Goal: Task Accomplishment & Management: Manage account settings

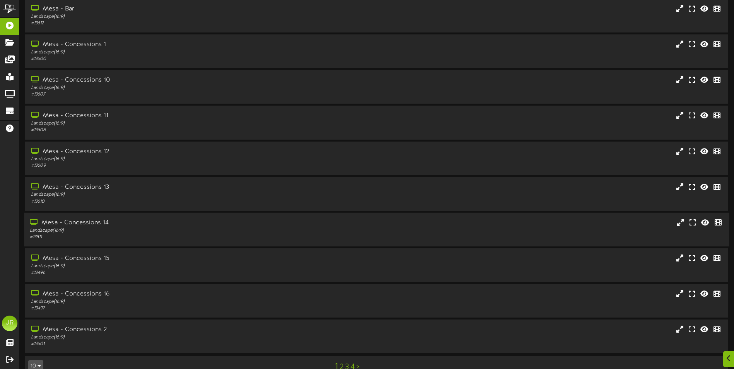
scroll to position [46, 0]
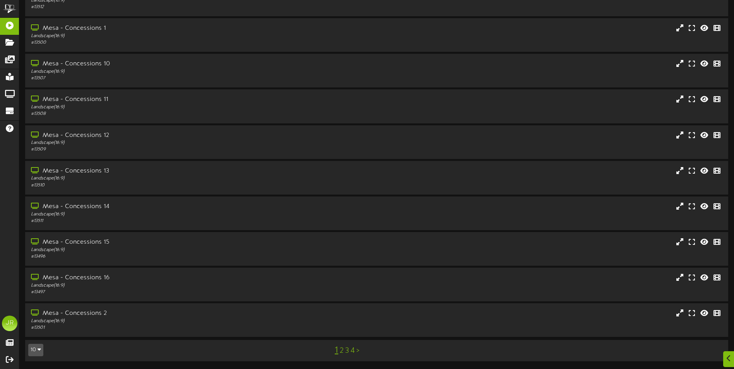
click at [347, 352] on link "3" at bounding box center [347, 351] width 4 height 9
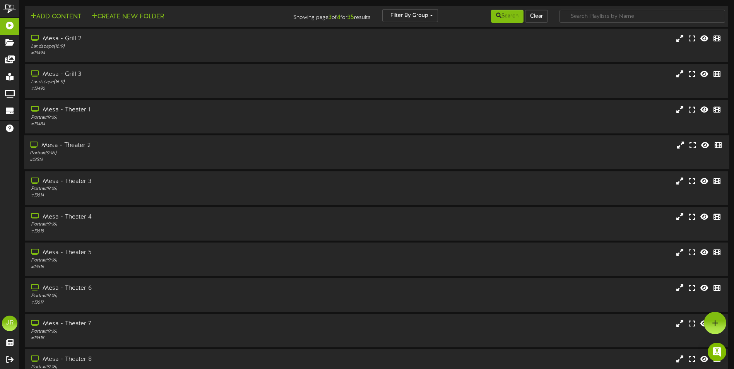
click at [82, 146] on div "Mesa - Theater 2" at bounding box center [171, 145] width 282 height 9
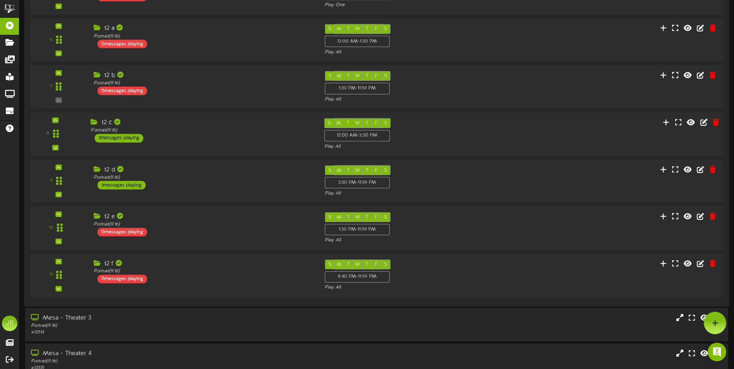
scroll to position [232, 0]
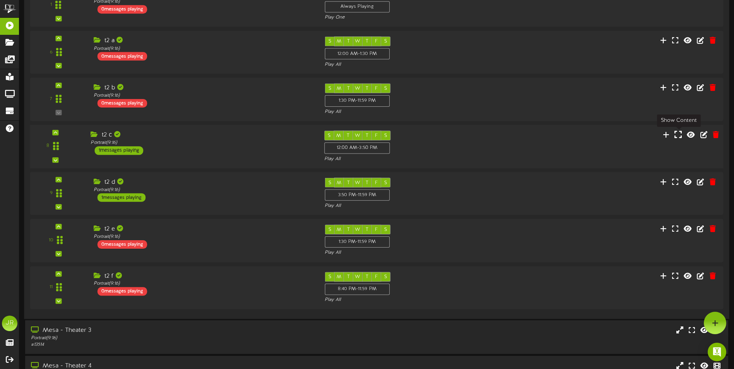
click at [679, 136] on icon at bounding box center [678, 134] width 7 height 9
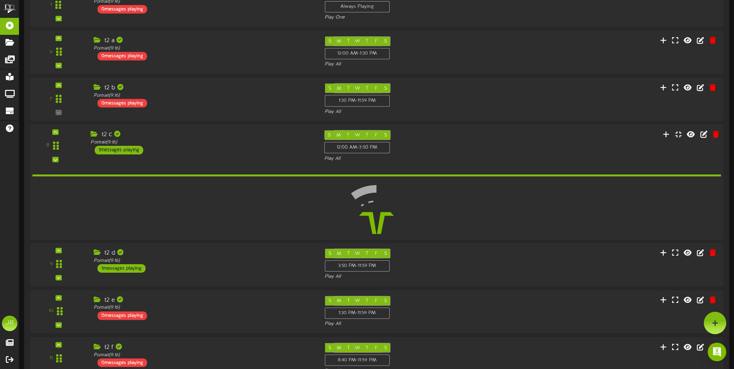
scroll to position [232, 0]
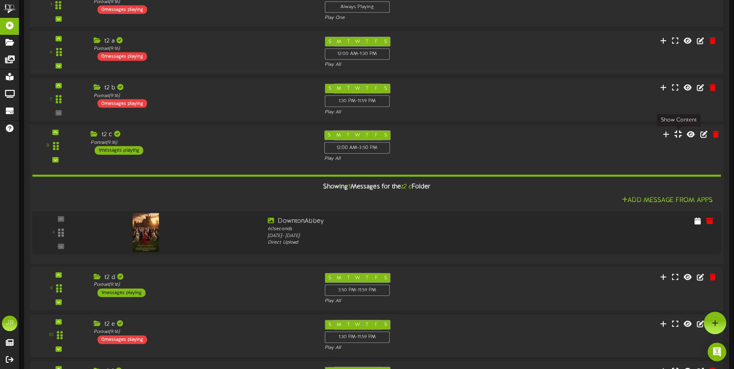
click at [681, 135] on icon at bounding box center [678, 134] width 7 height 9
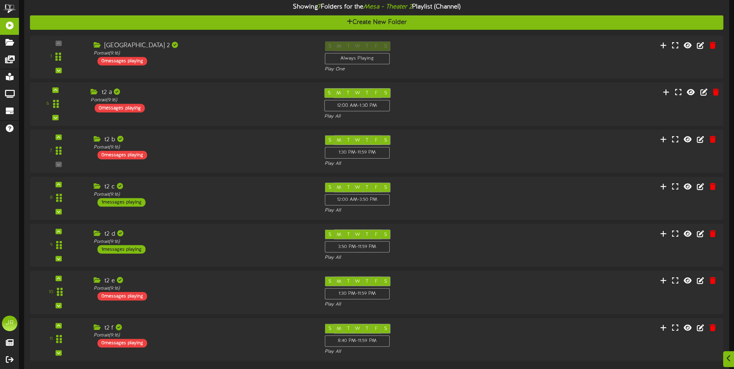
scroll to position [194, 0]
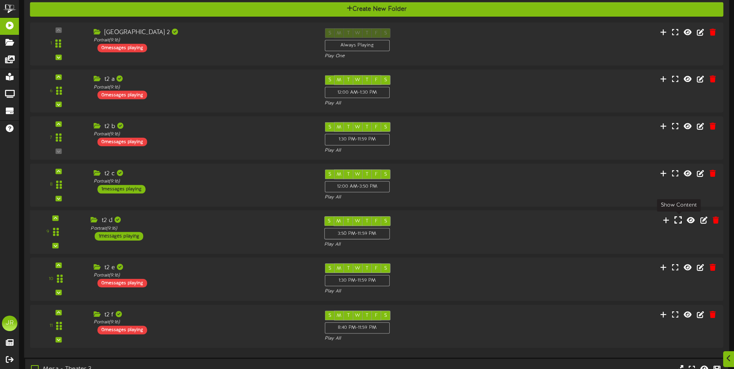
click at [677, 221] on icon at bounding box center [678, 220] width 7 height 9
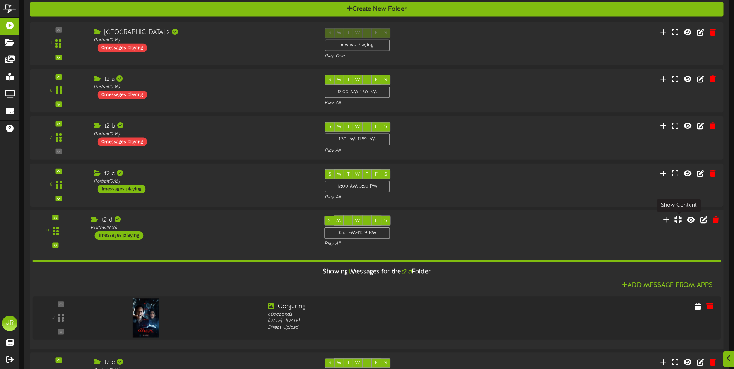
click at [677, 221] on icon at bounding box center [678, 219] width 7 height 9
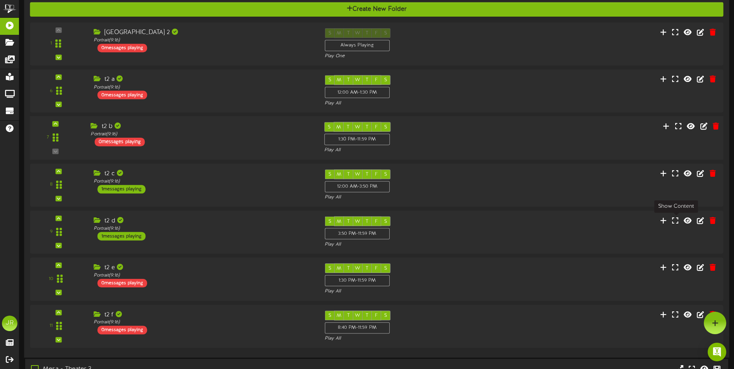
scroll to position [155, 0]
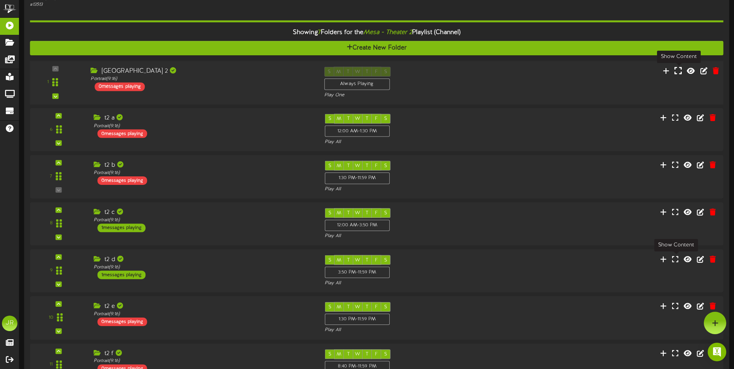
click at [679, 72] on icon at bounding box center [678, 70] width 7 height 9
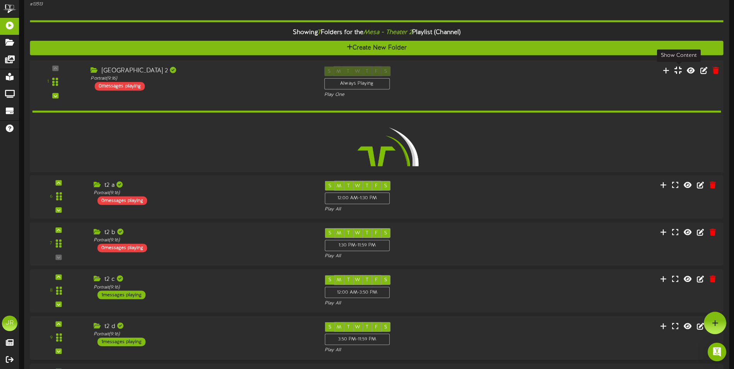
scroll to position [154, 0]
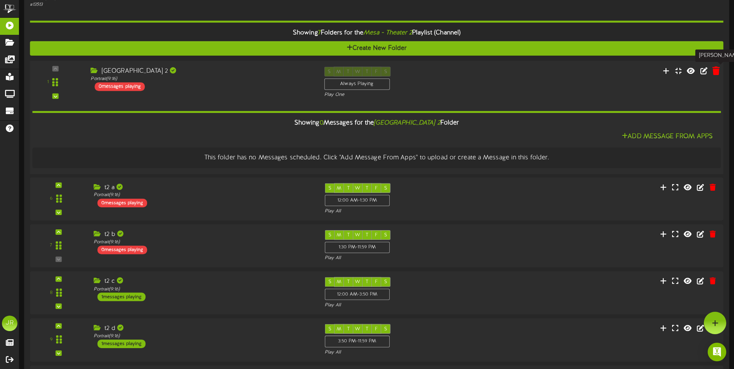
click at [715, 72] on icon at bounding box center [716, 70] width 7 height 9
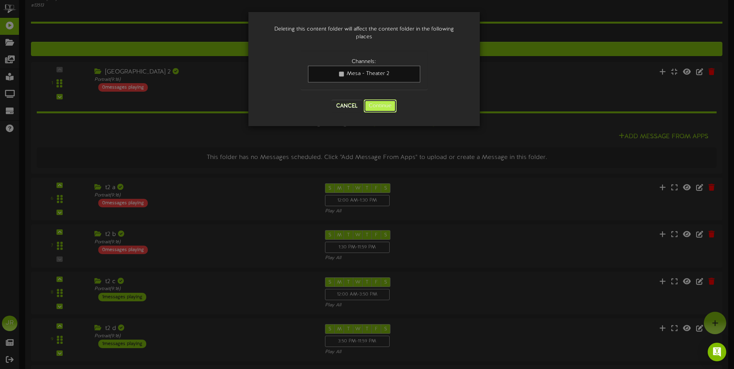
click at [382, 105] on button "Continue" at bounding box center [380, 105] width 33 height 13
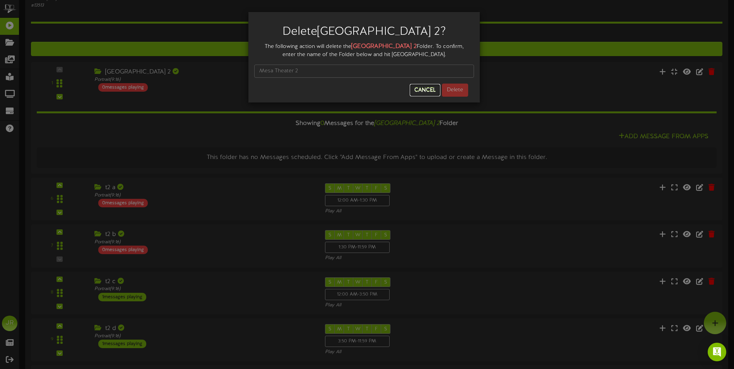
click at [431, 89] on button "Cancel" at bounding box center [425, 90] width 31 height 12
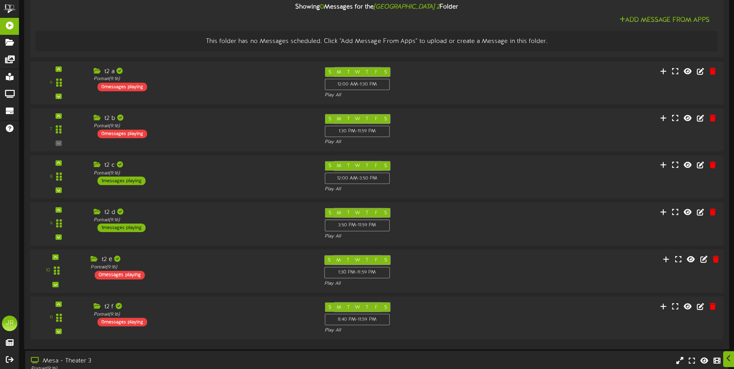
scroll to position [387, 0]
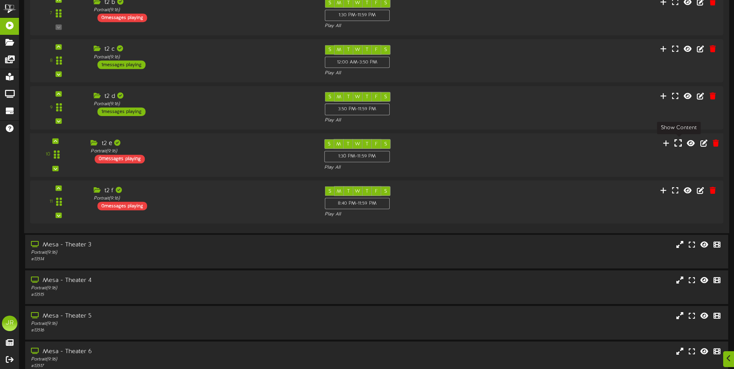
click at [677, 146] on icon at bounding box center [678, 143] width 7 height 9
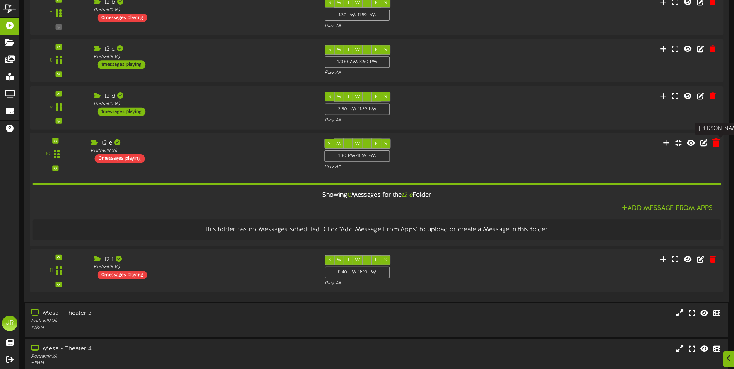
click at [716, 145] on icon at bounding box center [716, 142] width 7 height 9
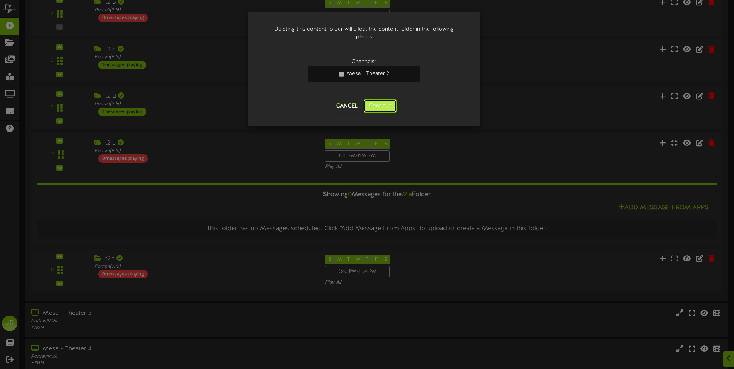
click at [379, 107] on button "Continue" at bounding box center [380, 105] width 33 height 13
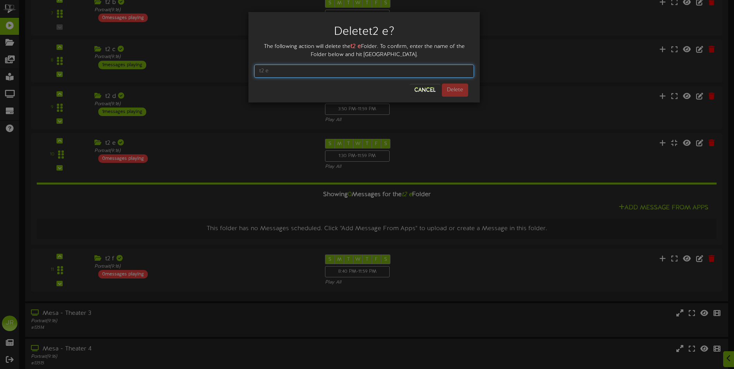
click at [305, 74] on input "text" at bounding box center [364, 71] width 220 height 13
type input "t2 e"
click at [456, 92] on button "Delete" at bounding box center [455, 90] width 26 height 13
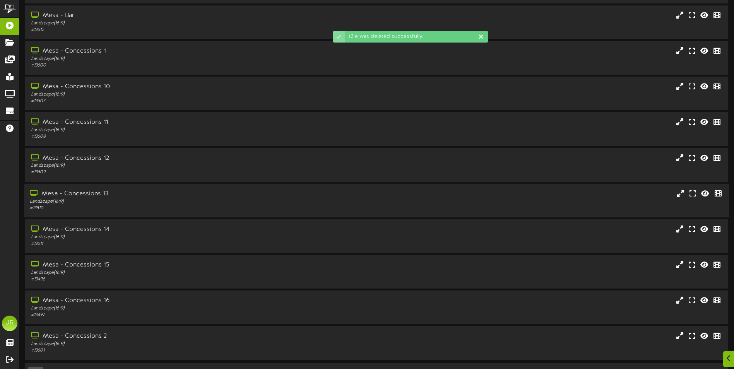
scroll to position [46, 0]
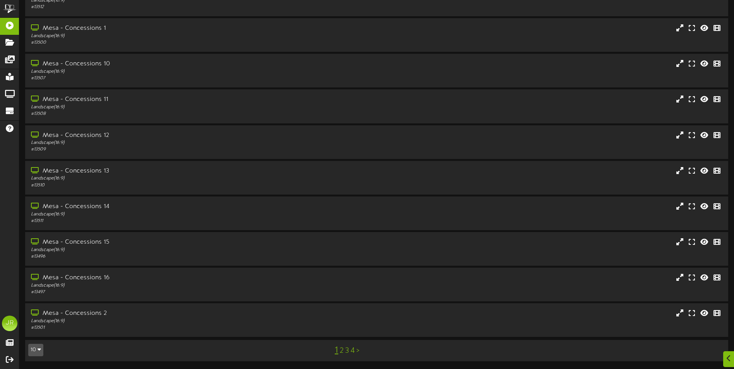
click at [347, 351] on link "3" at bounding box center [347, 351] width 4 height 9
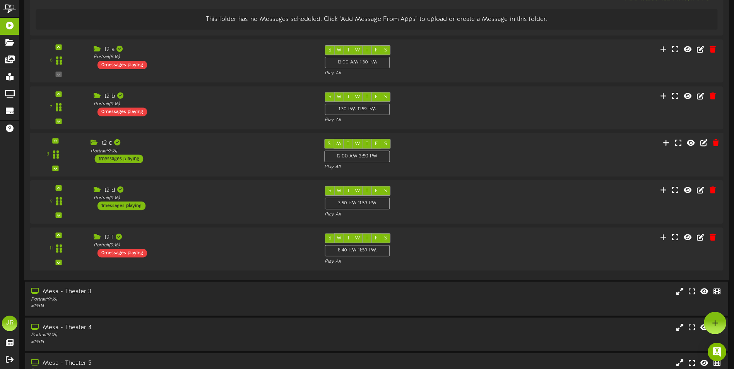
scroll to position [232, 0]
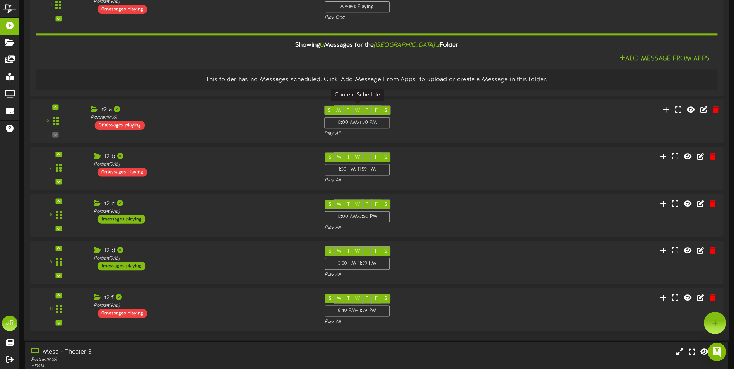
click at [360, 122] on div "12:00 AM - 1:30 PM" at bounding box center [356, 123] width 65 height 12
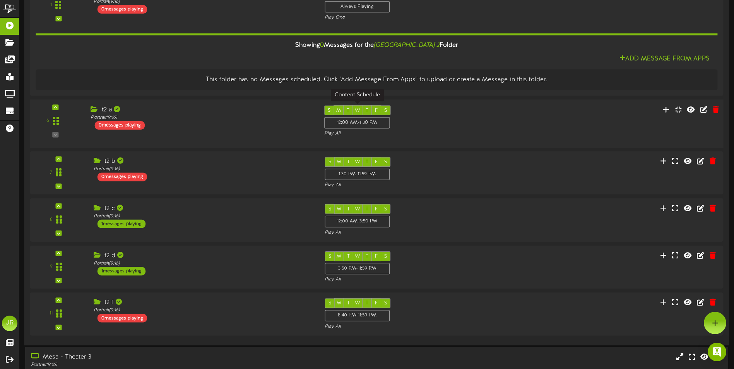
scroll to position [232, 0]
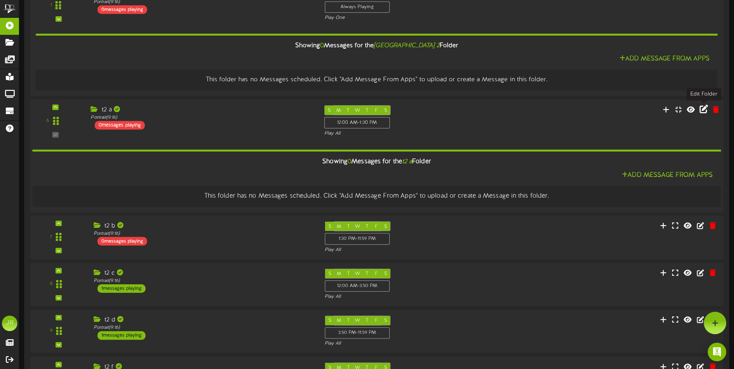
click at [705, 111] on icon at bounding box center [704, 109] width 9 height 9
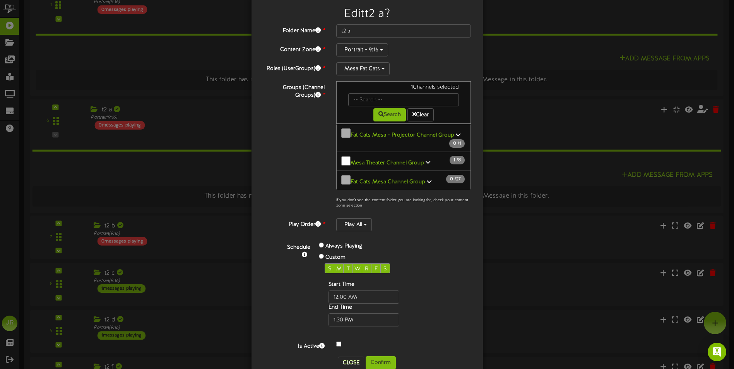
scroll to position [27, 0]
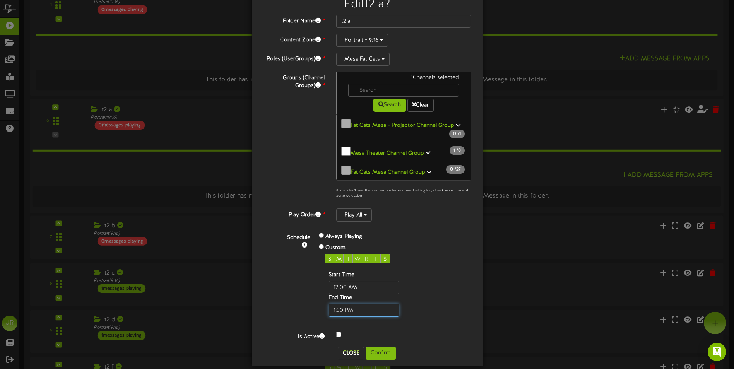
click at [351, 304] on input "text" at bounding box center [364, 310] width 71 height 13
type input "01:30 AM"
click at [377, 347] on button "Confirm" at bounding box center [381, 353] width 30 height 13
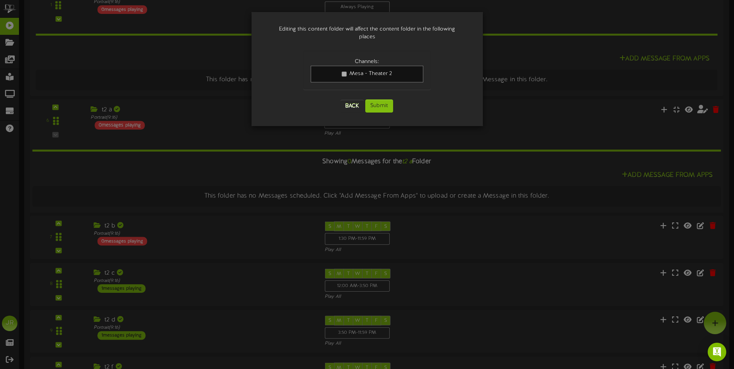
scroll to position [0, 0]
click at [380, 99] on button "Submit" at bounding box center [379, 105] width 28 height 13
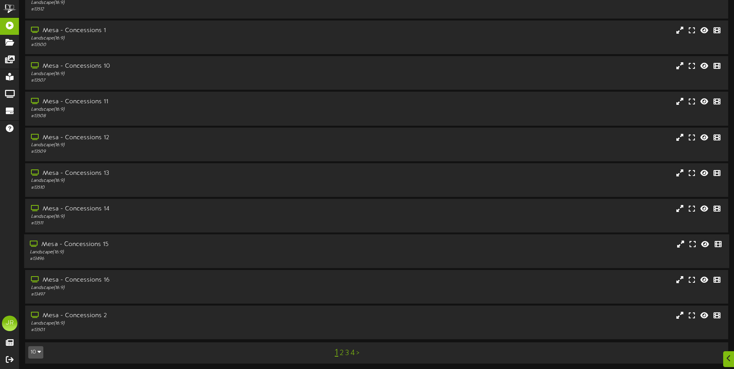
scroll to position [46, 0]
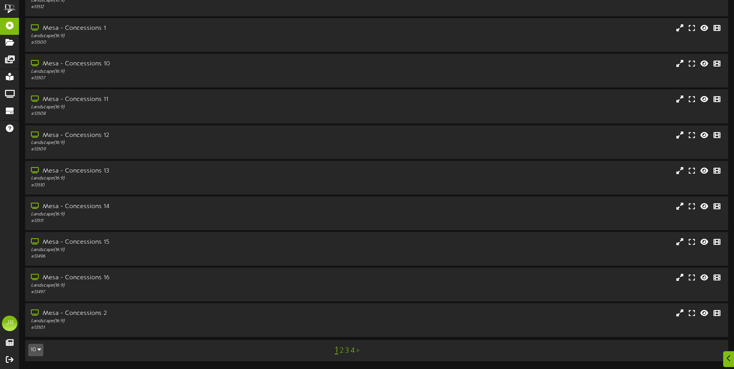
click at [347, 351] on link "3" at bounding box center [347, 351] width 4 height 9
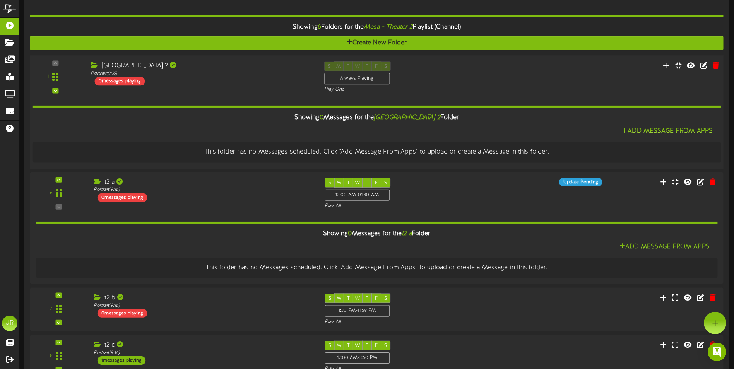
scroll to position [116, 0]
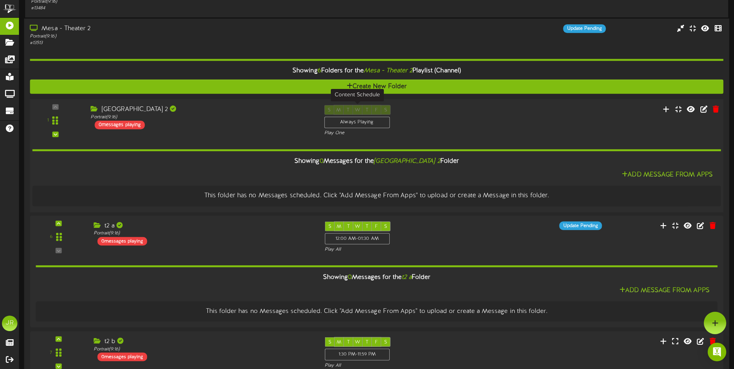
click at [361, 123] on div "Always Playing" at bounding box center [356, 123] width 65 height 12
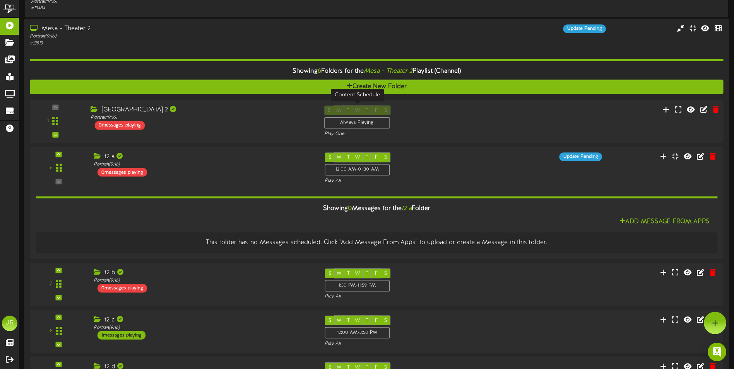
click at [361, 123] on div "Always Playing" at bounding box center [356, 123] width 65 height 12
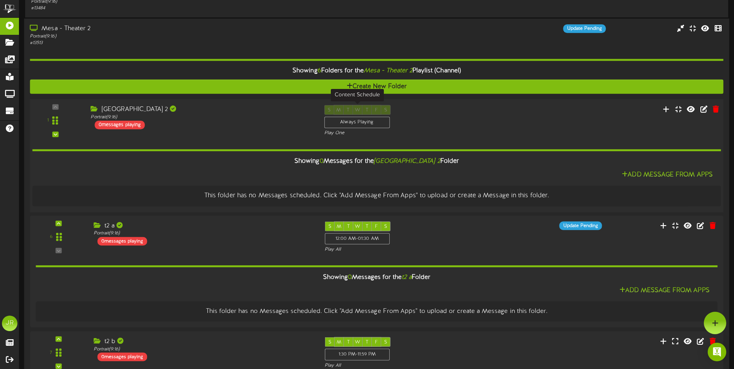
click at [361, 123] on div "Always Playing" at bounding box center [356, 123] width 65 height 12
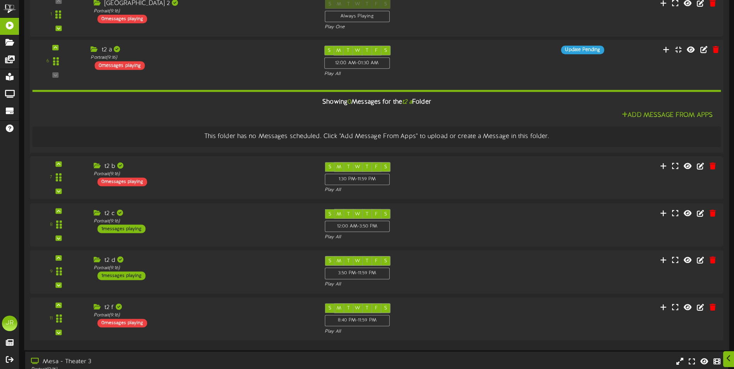
scroll to position [232, 0]
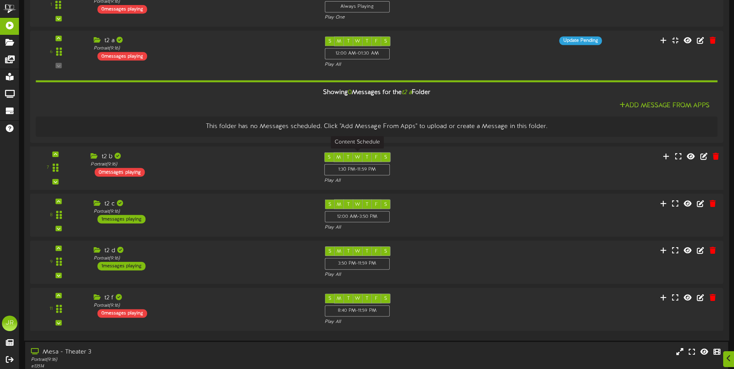
click at [356, 170] on div "1:30 PM - 11:59 PM" at bounding box center [356, 170] width 65 height 12
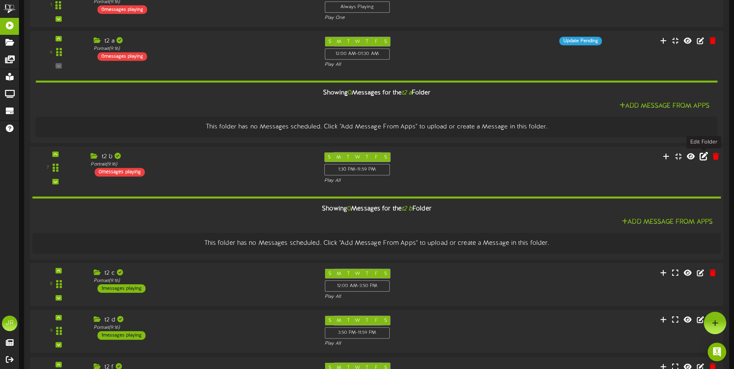
click at [703, 158] on icon at bounding box center [704, 156] width 9 height 9
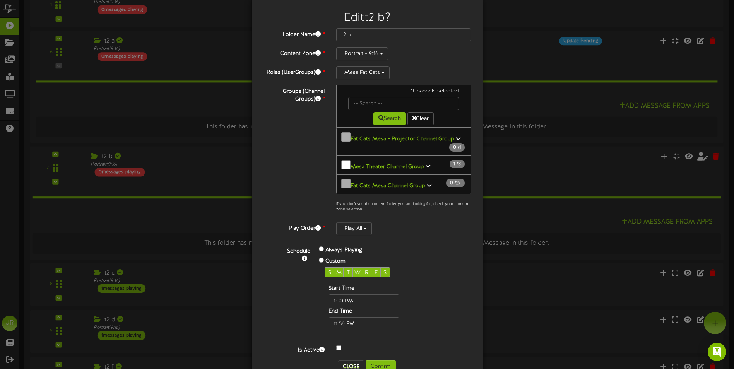
scroll to position [27, 0]
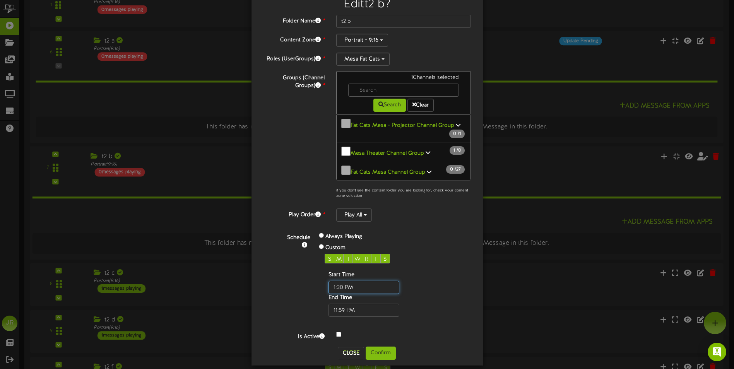
click at [351, 281] on input "text" at bounding box center [364, 287] width 71 height 13
type input "01:30 AM"
click at [353, 304] on input "text" at bounding box center [364, 310] width 71 height 13
type input "1"
type input "08:00 AM"
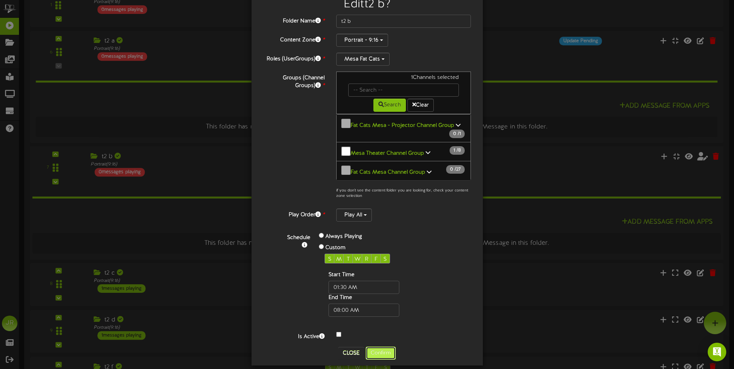
click at [373, 347] on button "Confirm" at bounding box center [381, 353] width 30 height 13
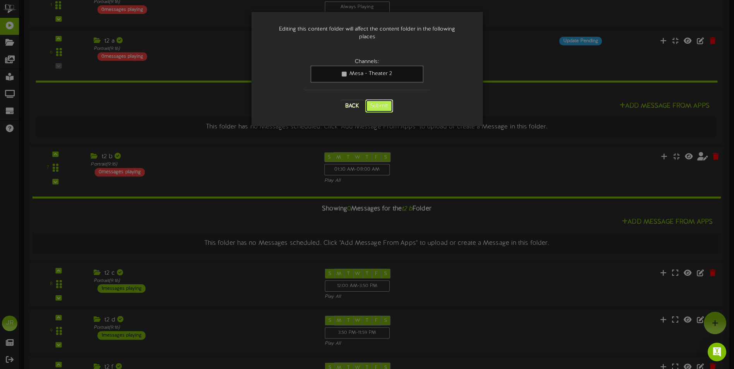
click at [382, 101] on button "Submit" at bounding box center [379, 105] width 28 height 13
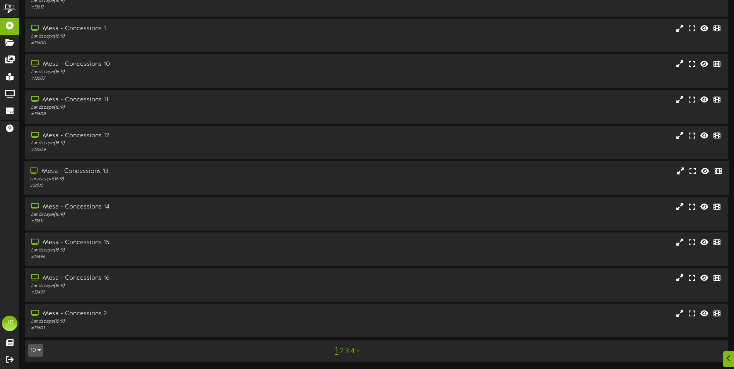
scroll to position [46, 0]
click at [348, 351] on link "3" at bounding box center [347, 351] width 4 height 9
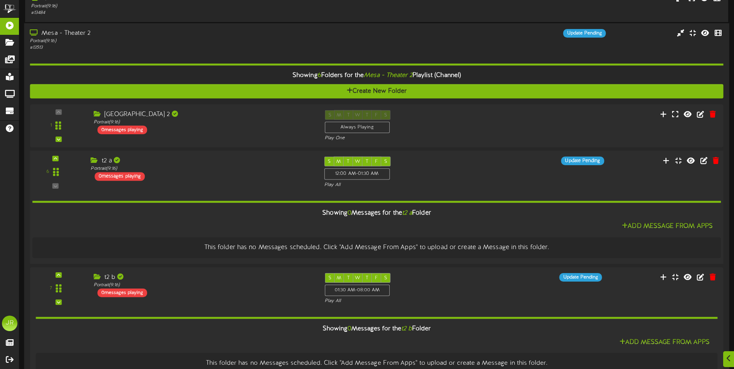
scroll to position [116, 0]
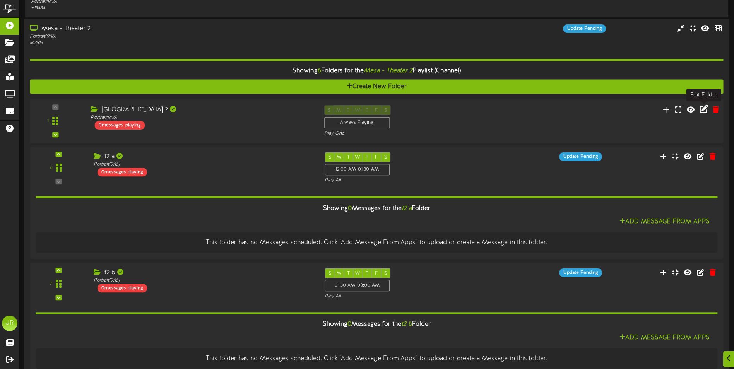
click at [705, 110] on icon at bounding box center [704, 109] width 9 height 9
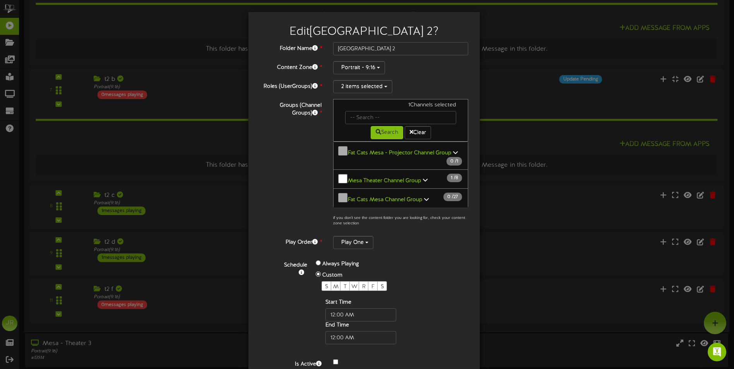
scroll to position [27, 0]
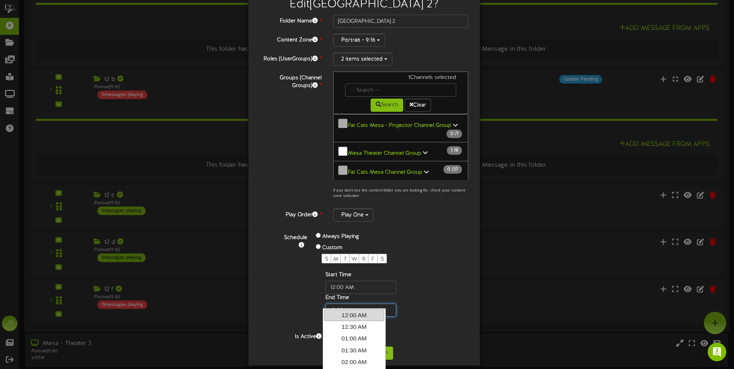
click at [340, 304] on input "text" at bounding box center [360, 310] width 71 height 13
click at [348, 323] on link "12:30 AM" at bounding box center [354, 327] width 60 height 12
type input "12:30 AM"
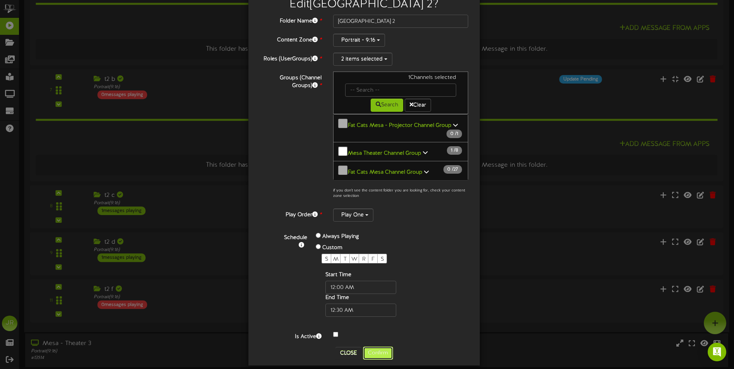
click at [377, 347] on button "Confirm" at bounding box center [378, 353] width 30 height 13
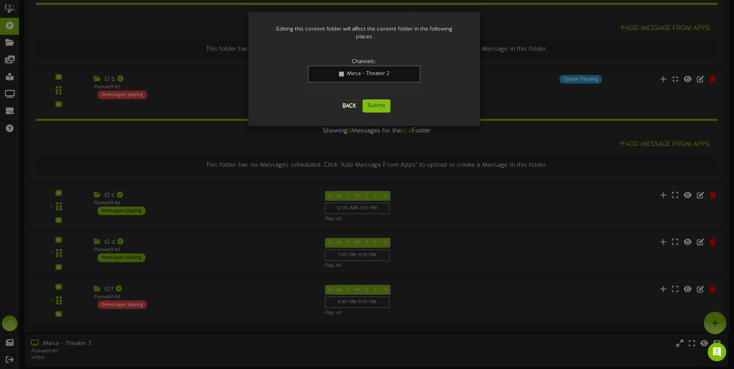
scroll to position [0, 0]
click at [375, 99] on button "Submit" at bounding box center [377, 105] width 28 height 13
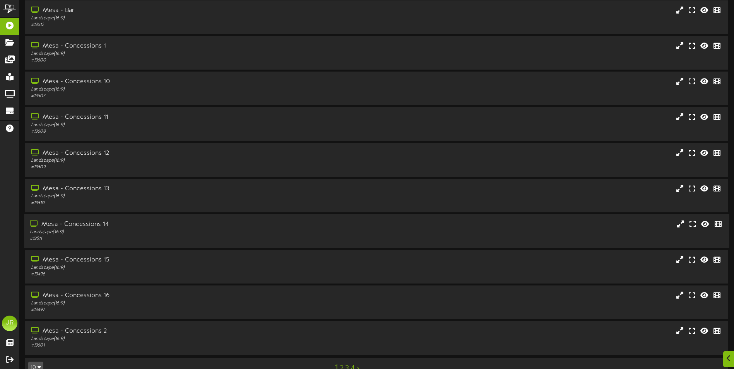
scroll to position [46, 0]
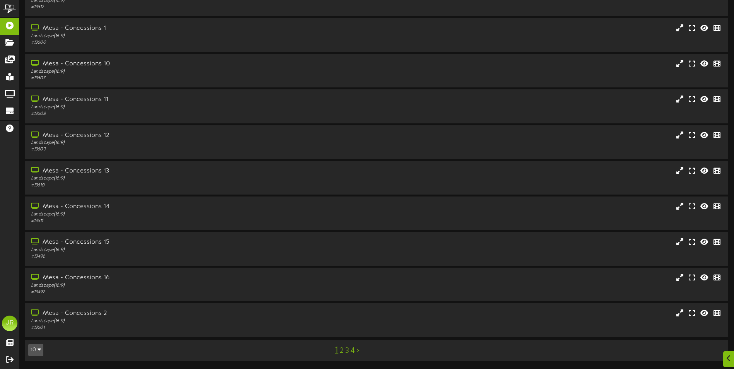
click at [347, 352] on link "3" at bounding box center [347, 351] width 4 height 9
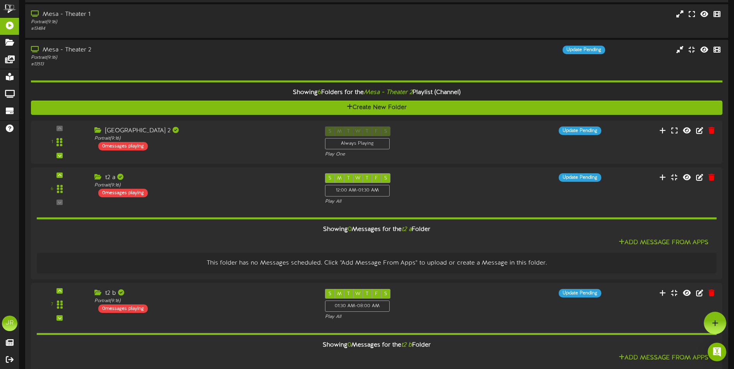
scroll to position [39, 0]
